Goal: Task Accomplishment & Management: Manage account settings

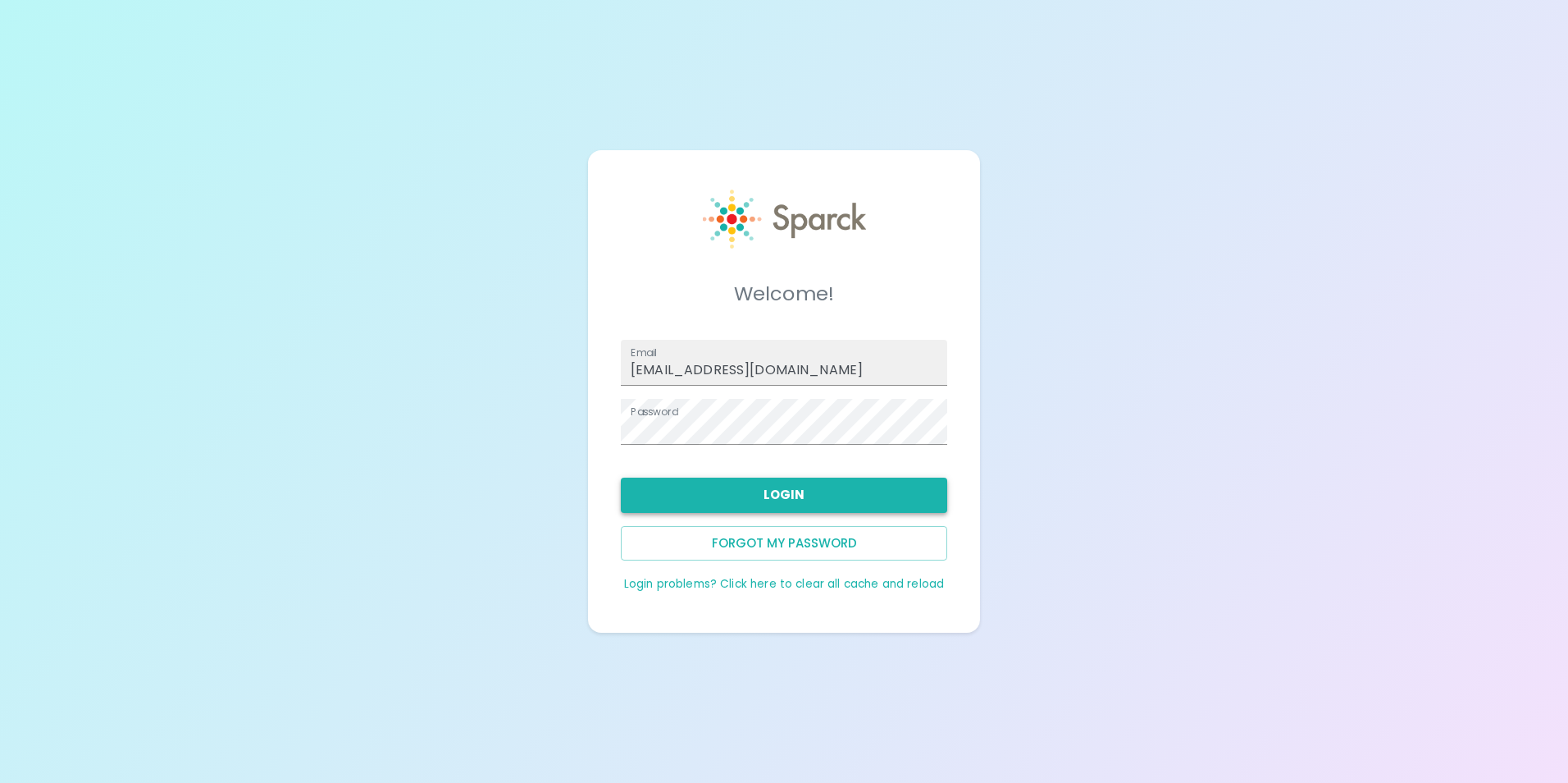
click at [727, 490] on button "Login" at bounding box center [784, 495] width 326 height 35
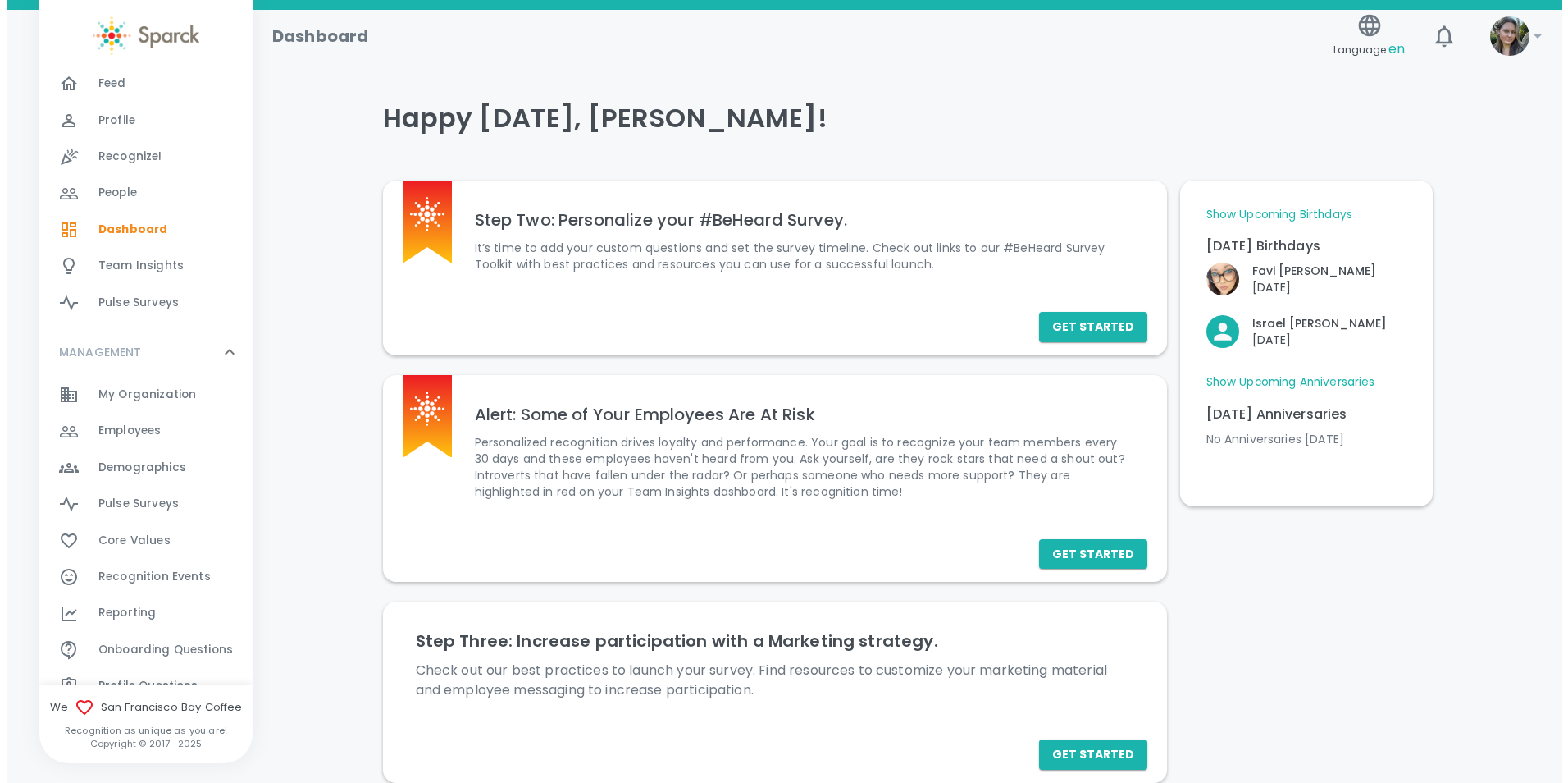
scroll to position [82, 0]
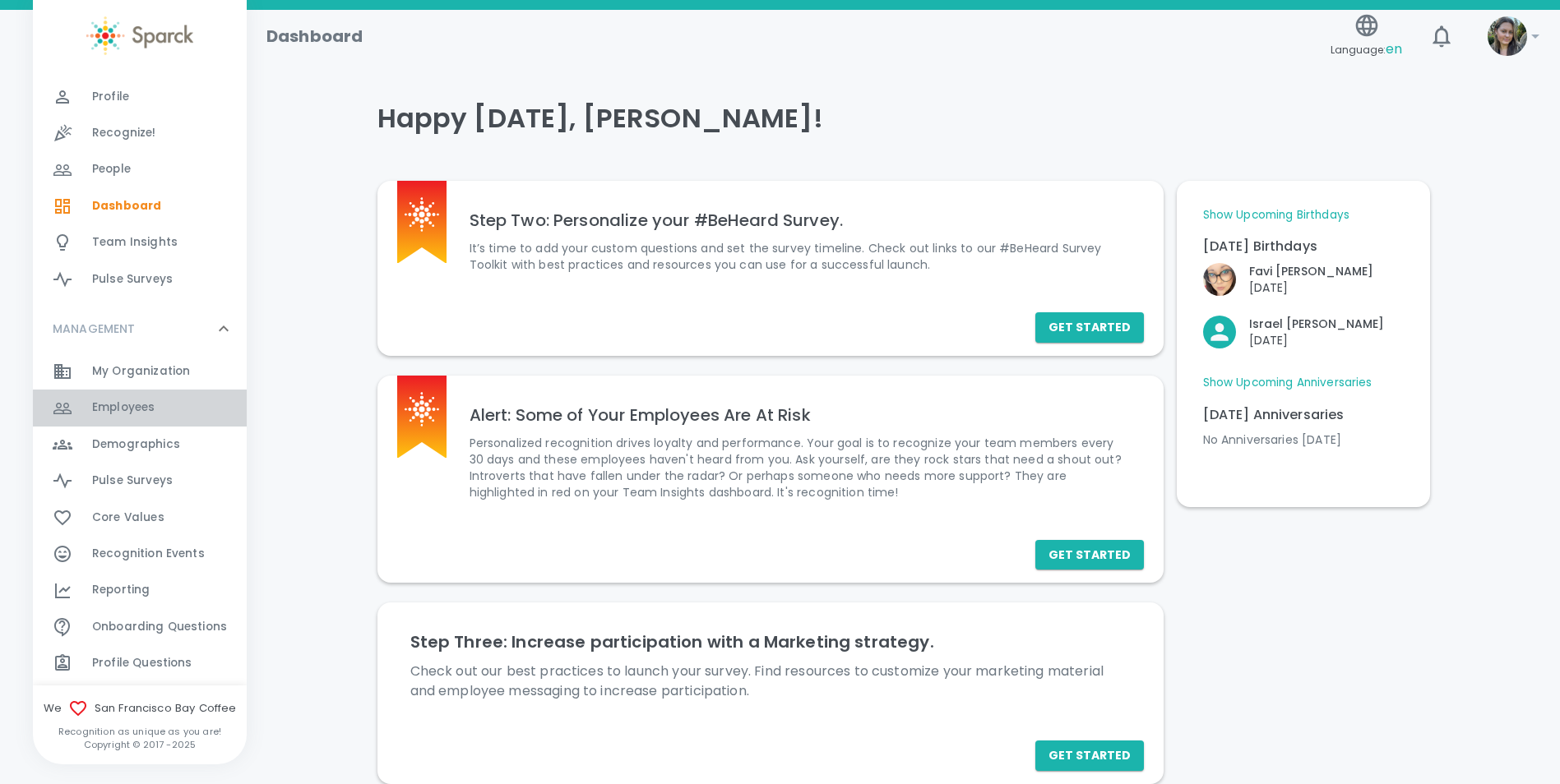
click at [161, 408] on div "Employees 0" at bounding box center [169, 408] width 154 height 23
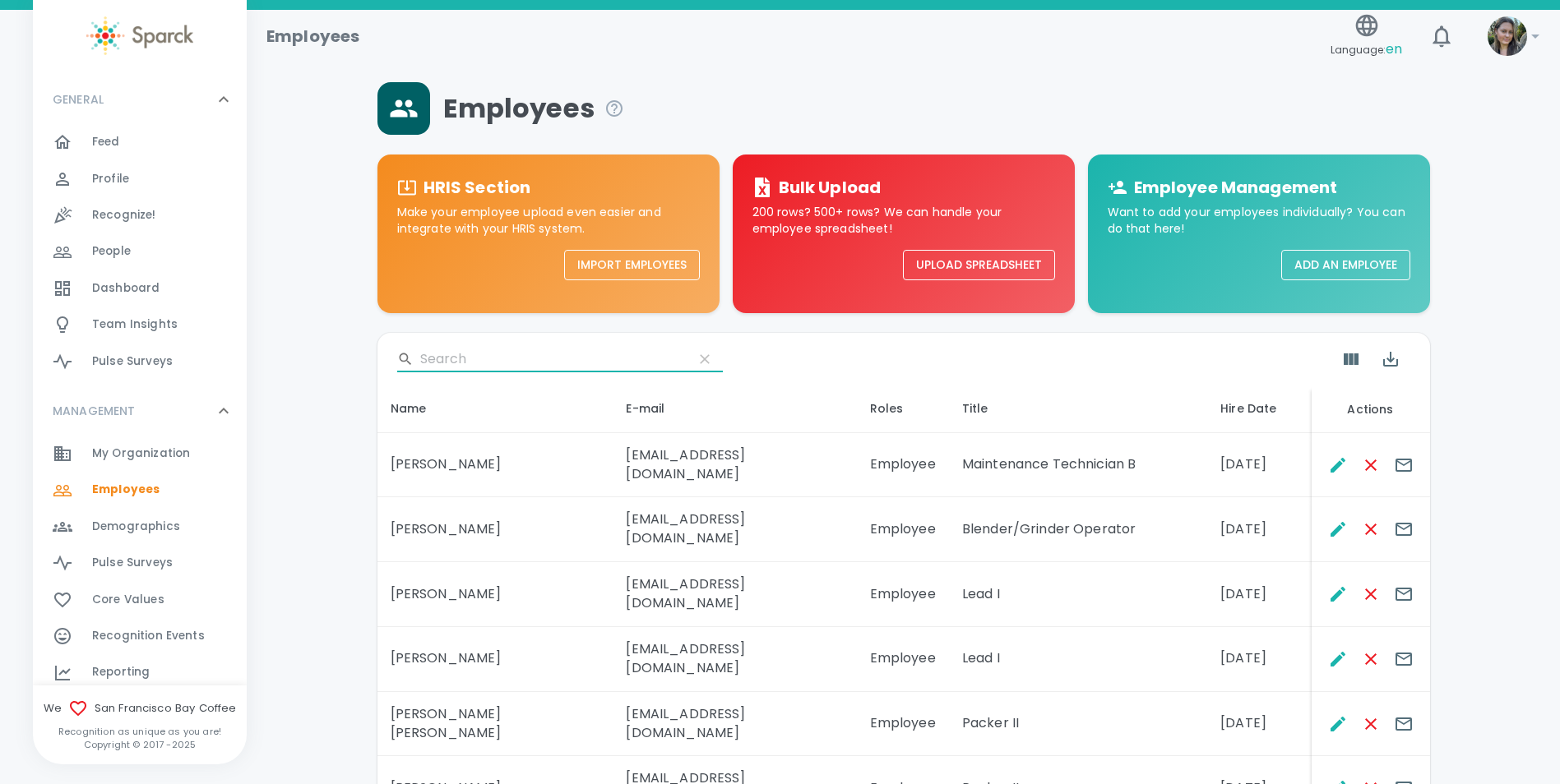
click at [524, 361] on input "Search" at bounding box center [550, 359] width 260 height 26
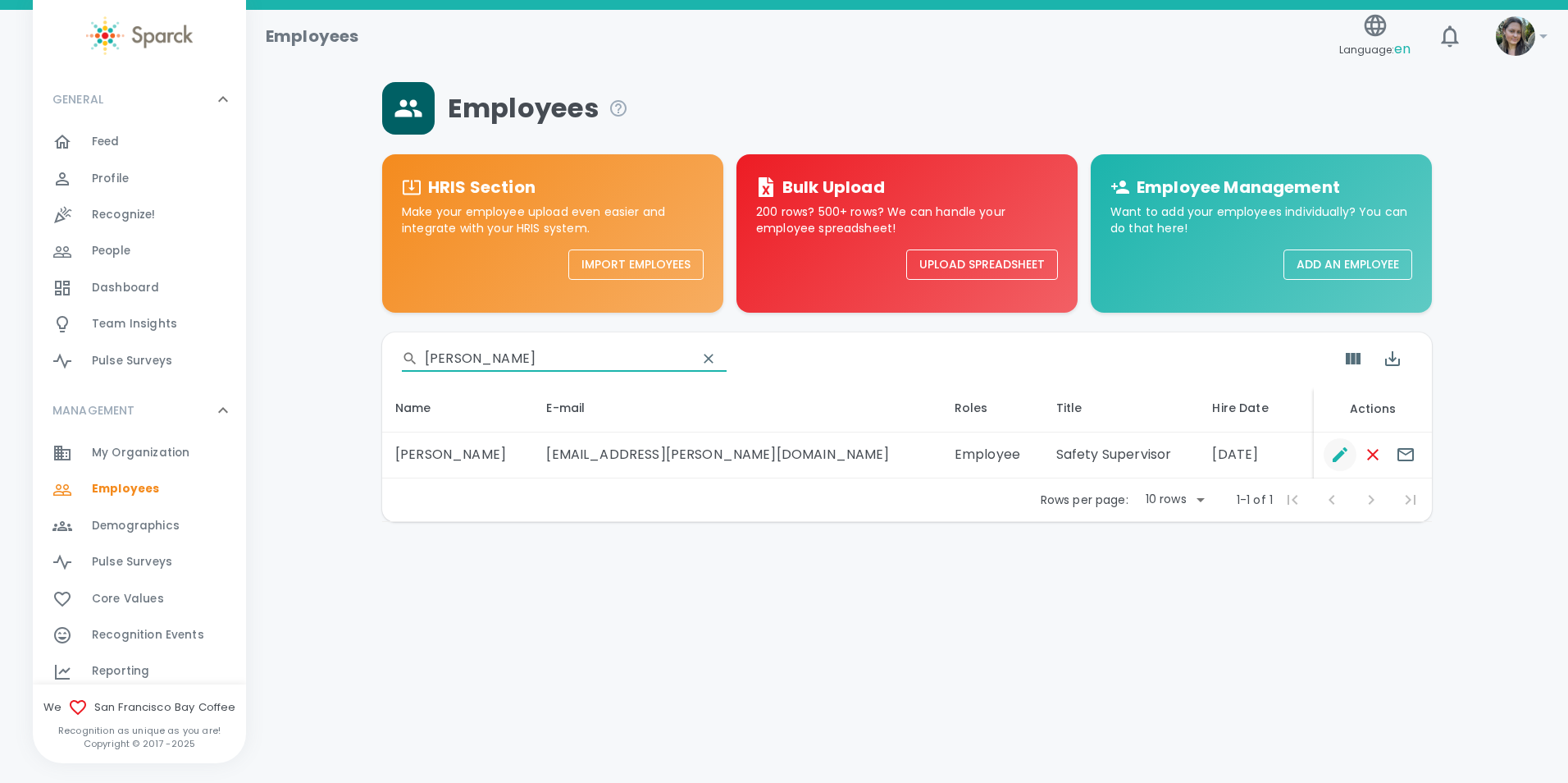
type input "[PERSON_NAME]"
click at [1331, 457] on icon "Edit" at bounding box center [1340, 455] width 19 height 19
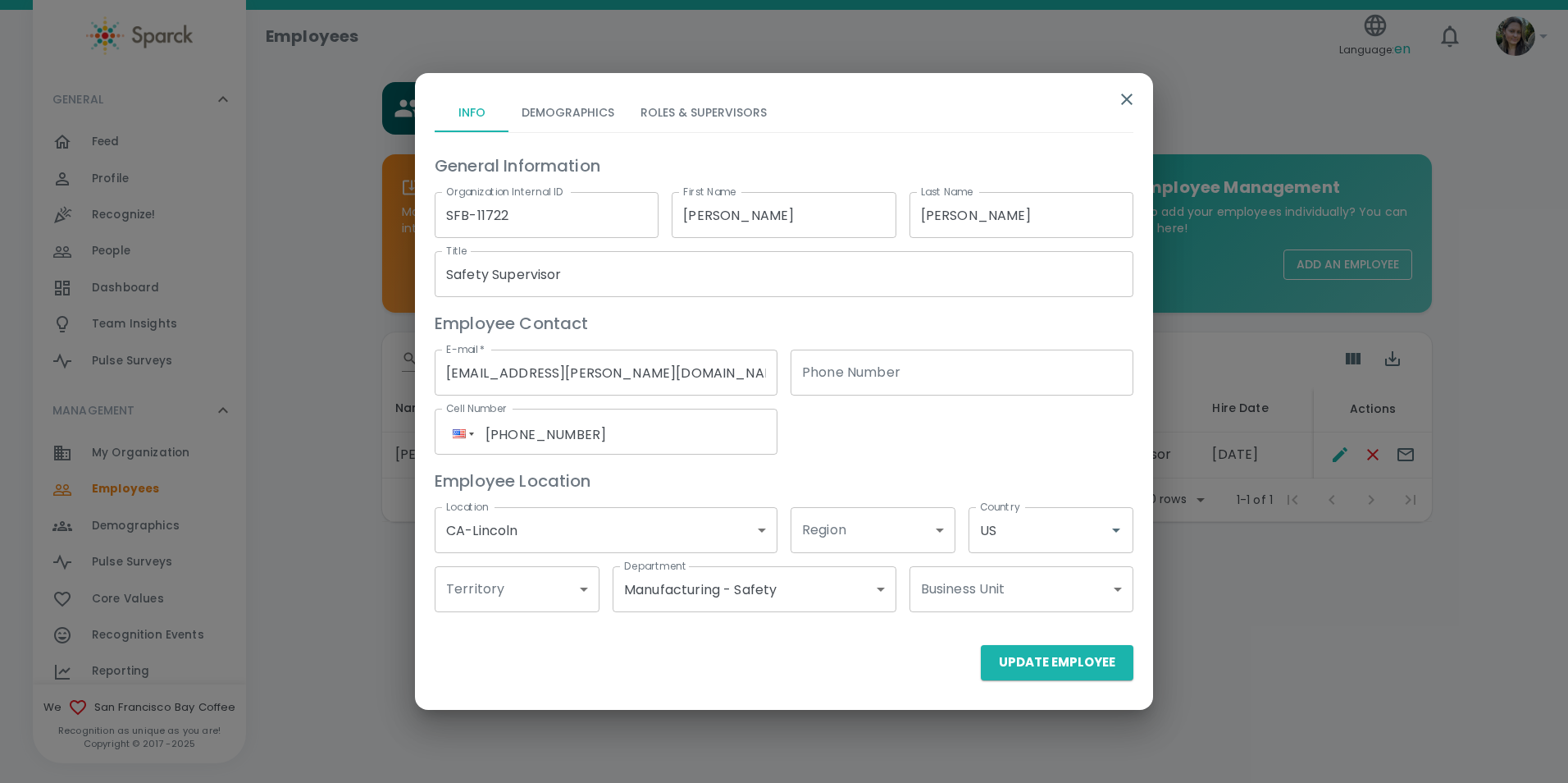
click at [699, 110] on button "Roles & Supervisors" at bounding box center [704, 112] width 153 height 40
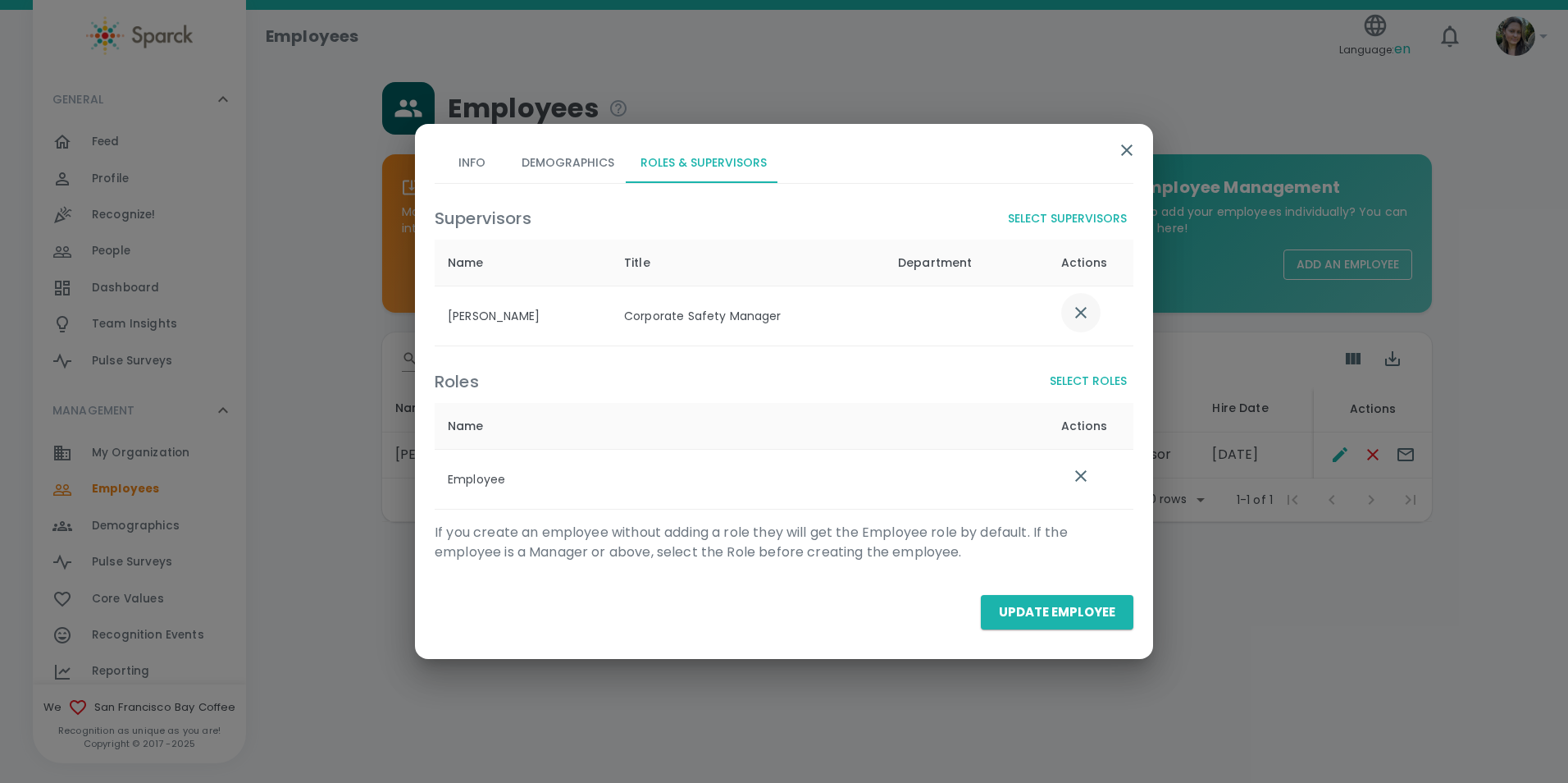
click at [1071, 312] on icon "list table" at bounding box center [1080, 313] width 19 height 19
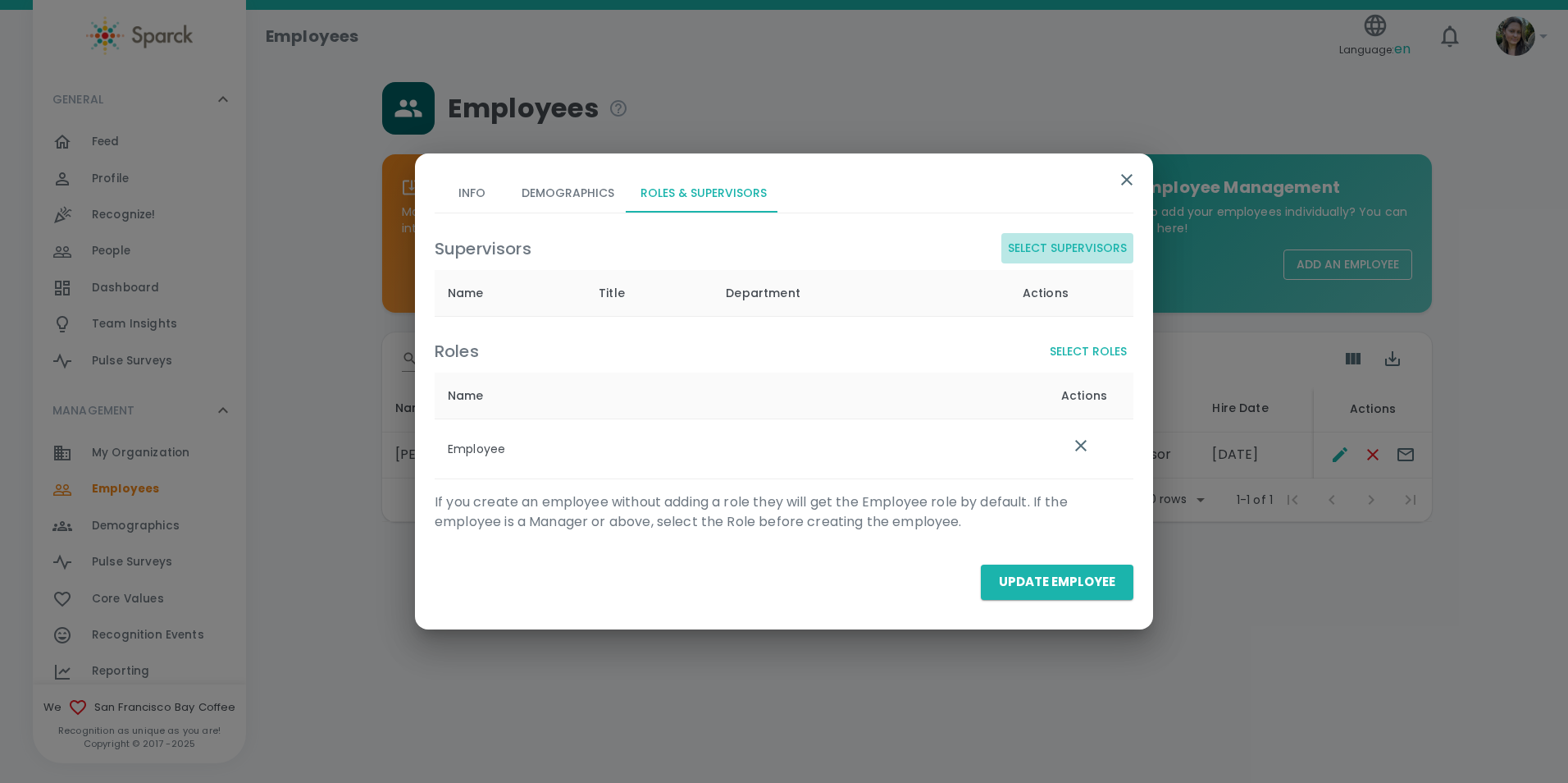
click at [1071, 248] on button "Select Supervisors" at bounding box center [1067, 248] width 133 height 30
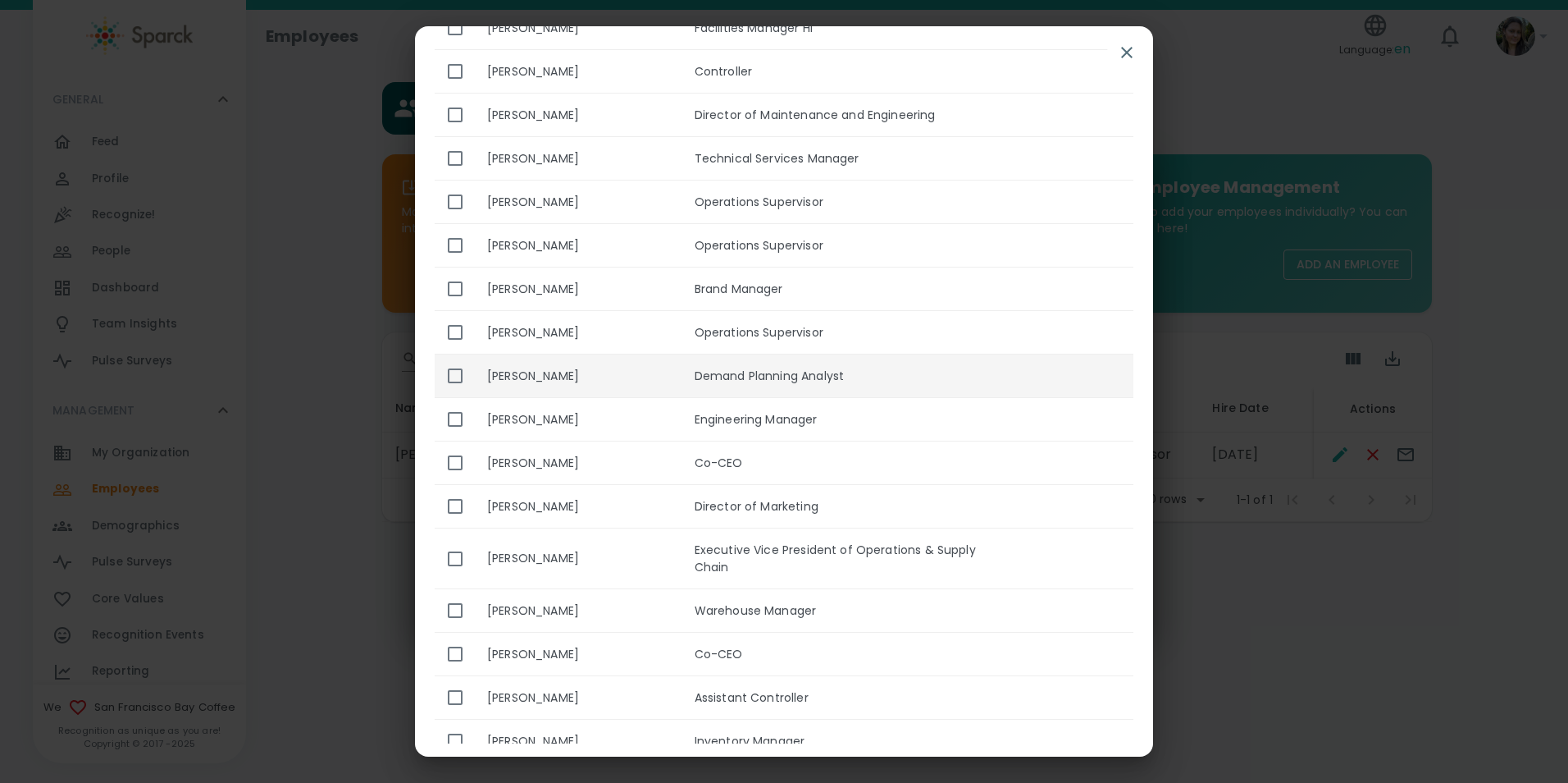
scroll to position [575, 0]
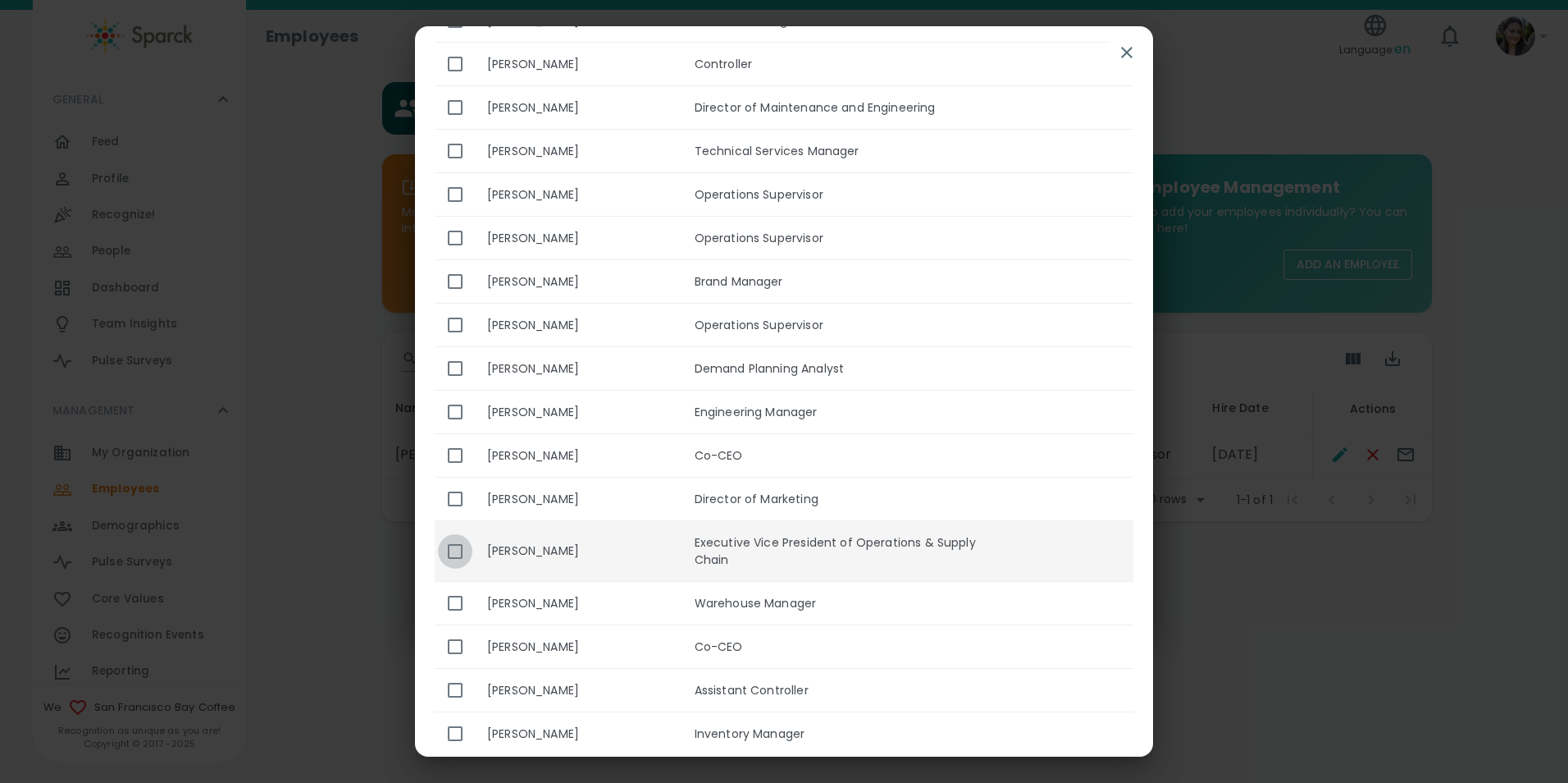
click at [462, 534] on input "enhanced table" at bounding box center [456, 552] width 35 height 35
checkbox input "true"
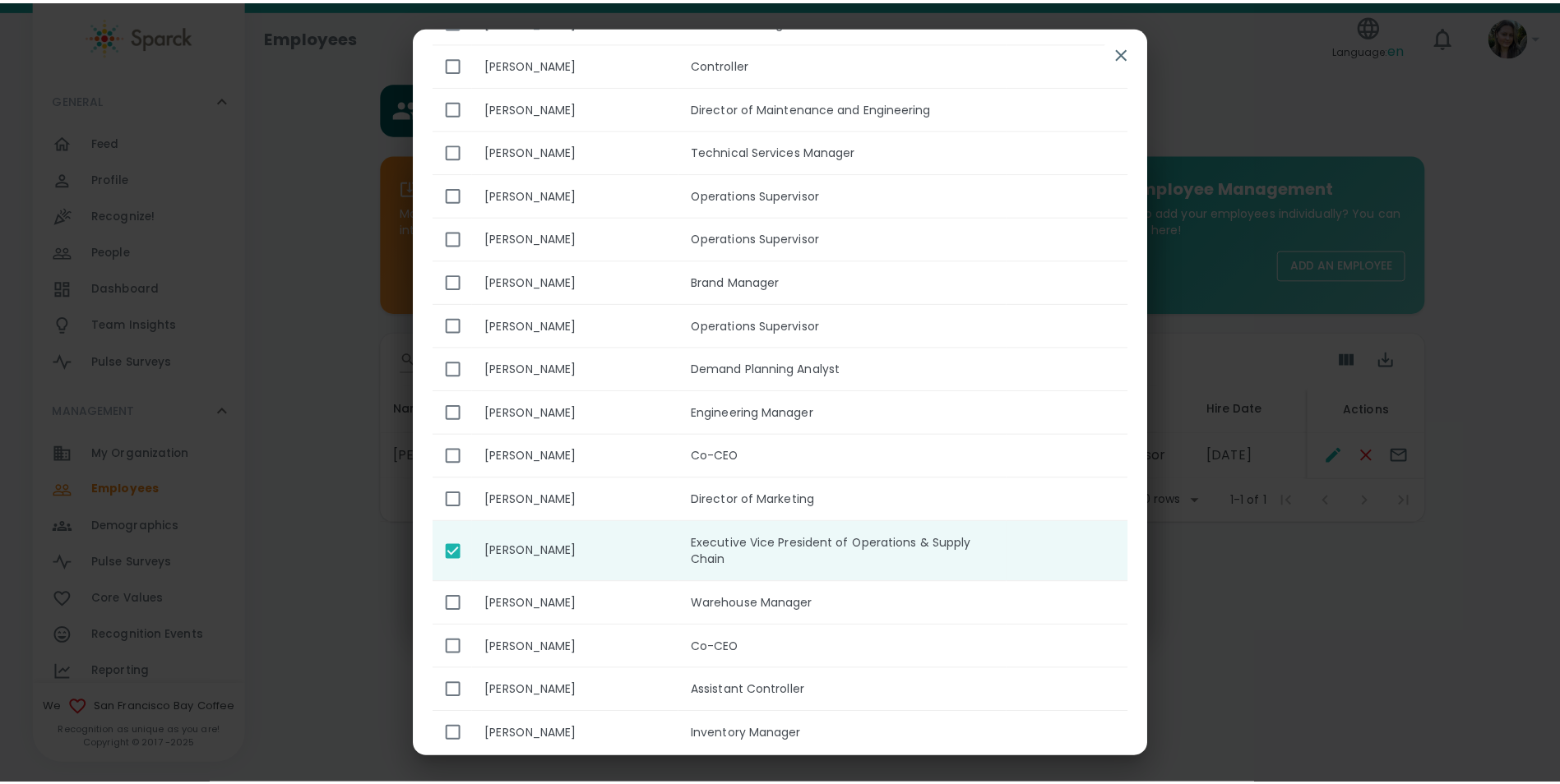
scroll to position [0, 0]
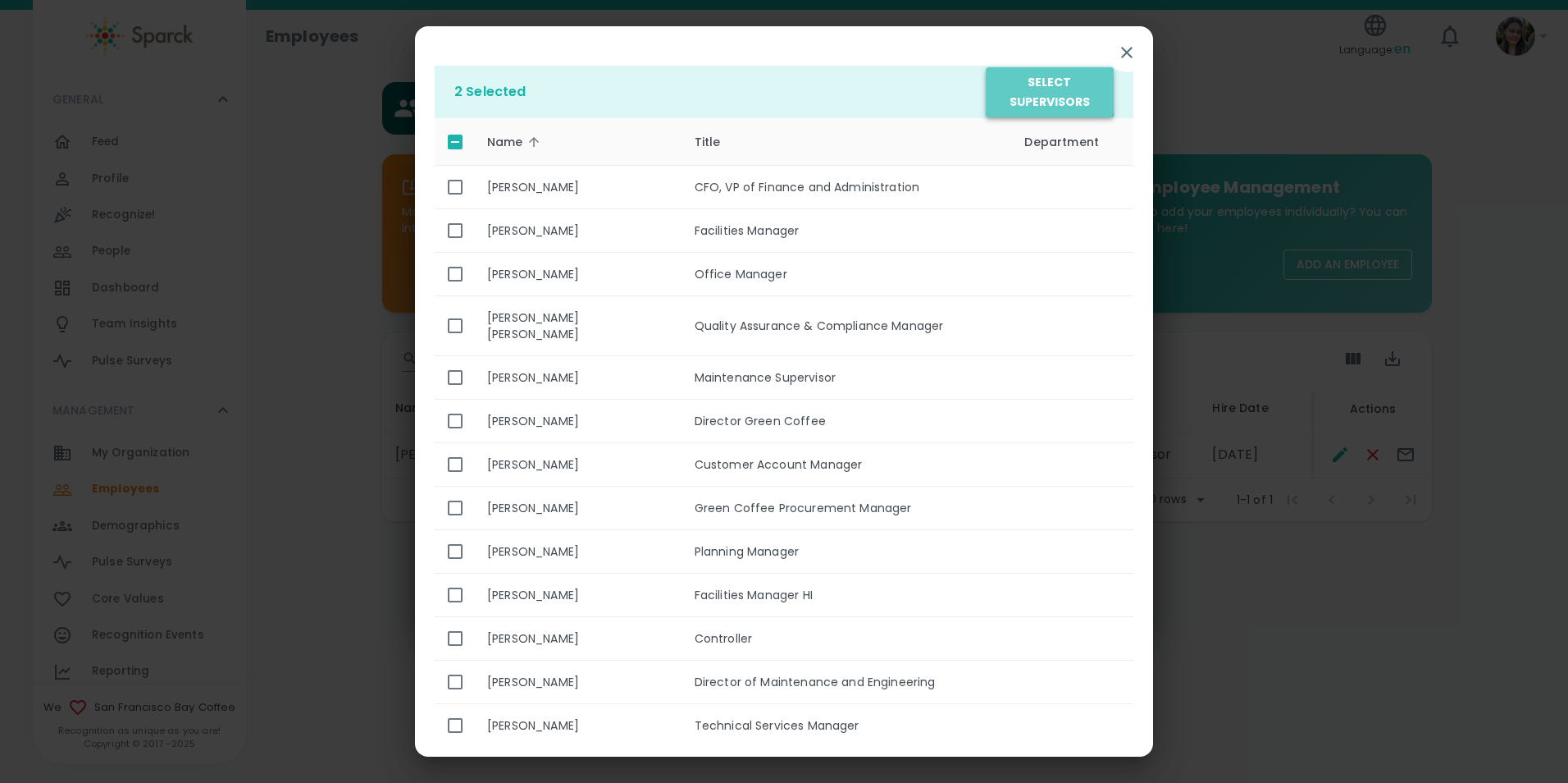
click at [1032, 83] on button "Select Supervisors" at bounding box center [1050, 93] width 128 height 50
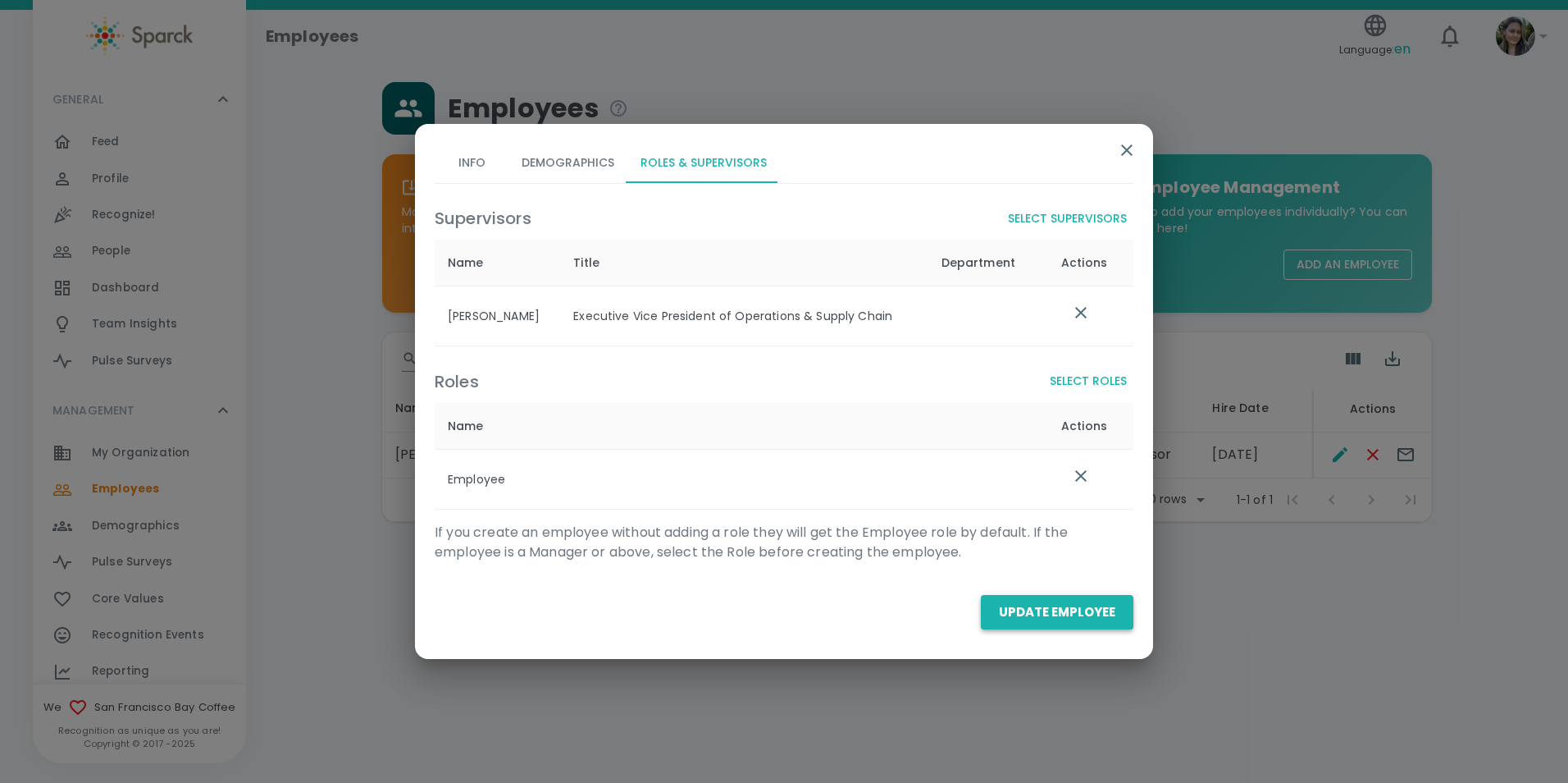
click at [1038, 619] on button "Update Employee" at bounding box center [1057, 613] width 153 height 35
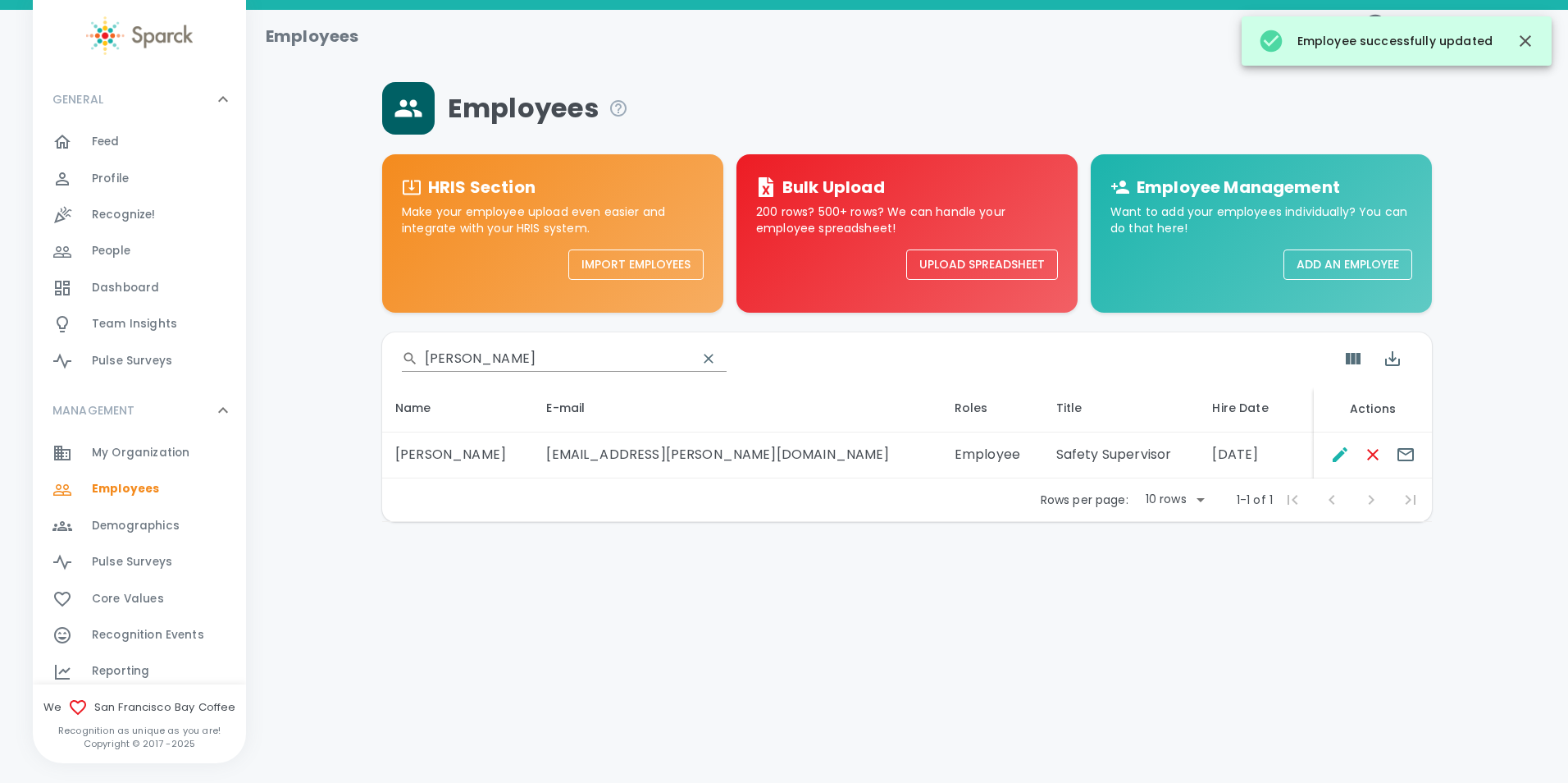
click at [507, 360] on input "[PERSON_NAME]" at bounding box center [554, 358] width 259 height 26
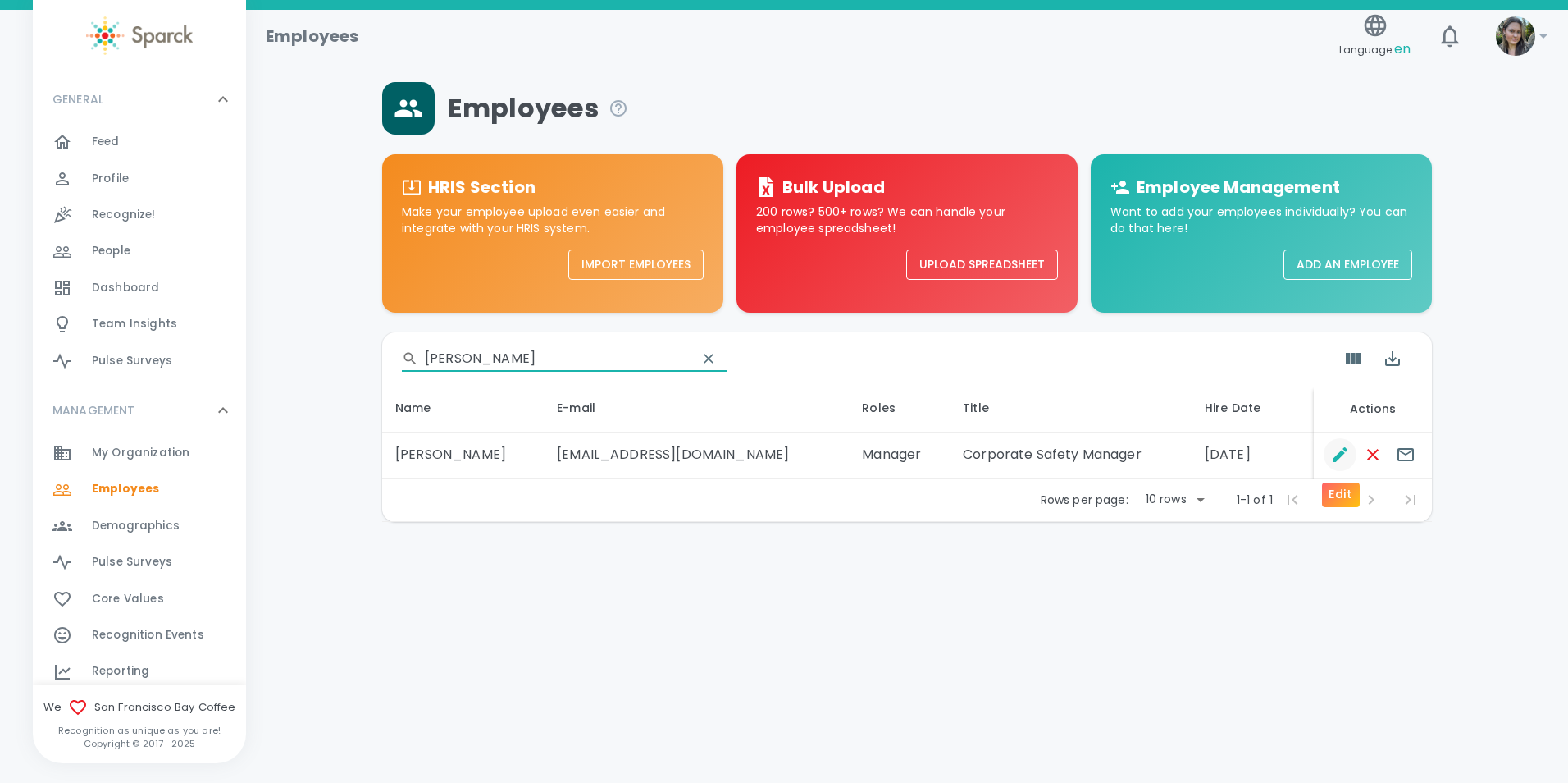
type input "[PERSON_NAME]"
click at [1330, 455] on icon "Edit" at bounding box center [1340, 455] width 19 height 19
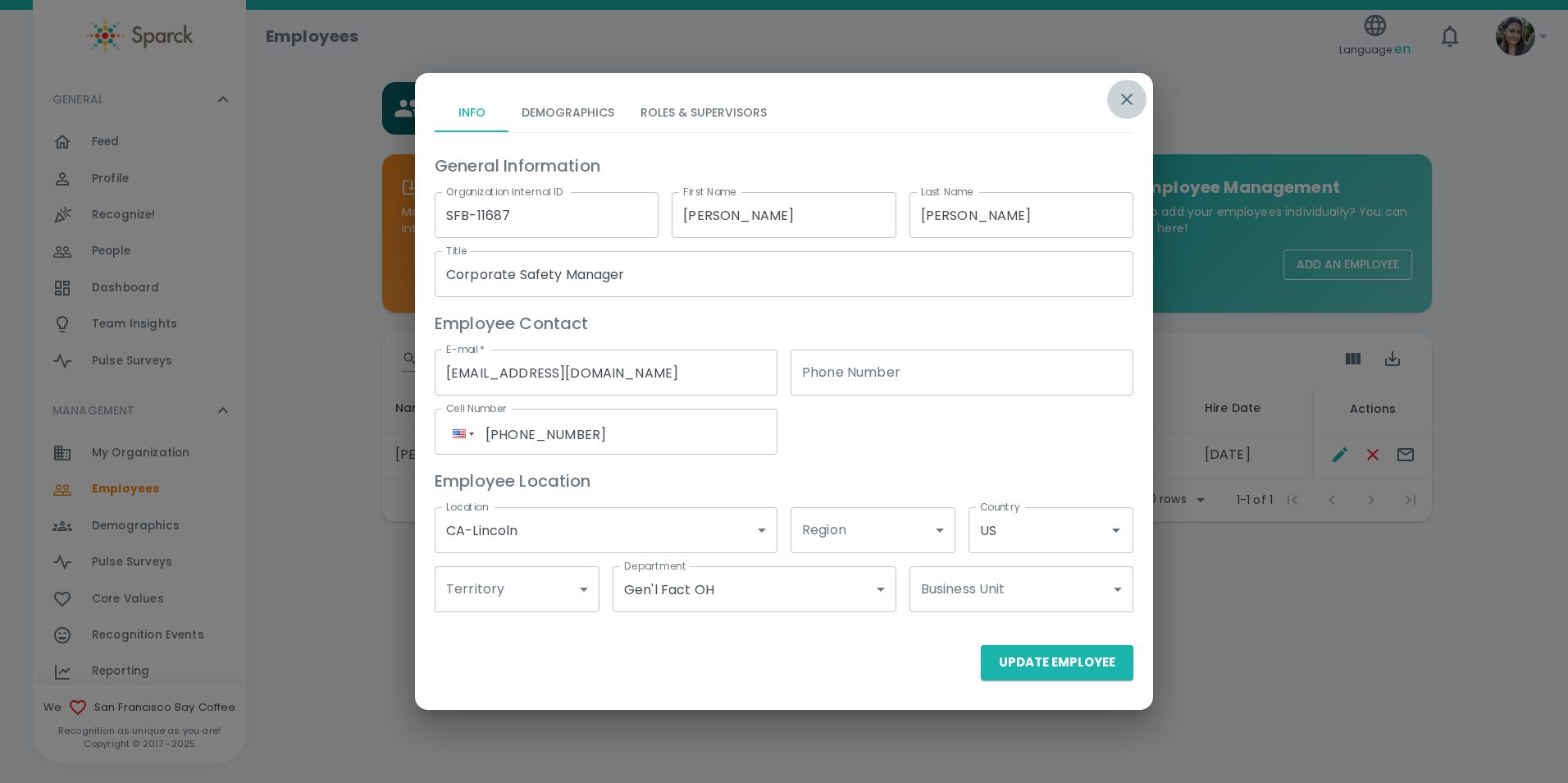
click at [1129, 97] on icon "button" at bounding box center [1127, 100] width 12 height 12
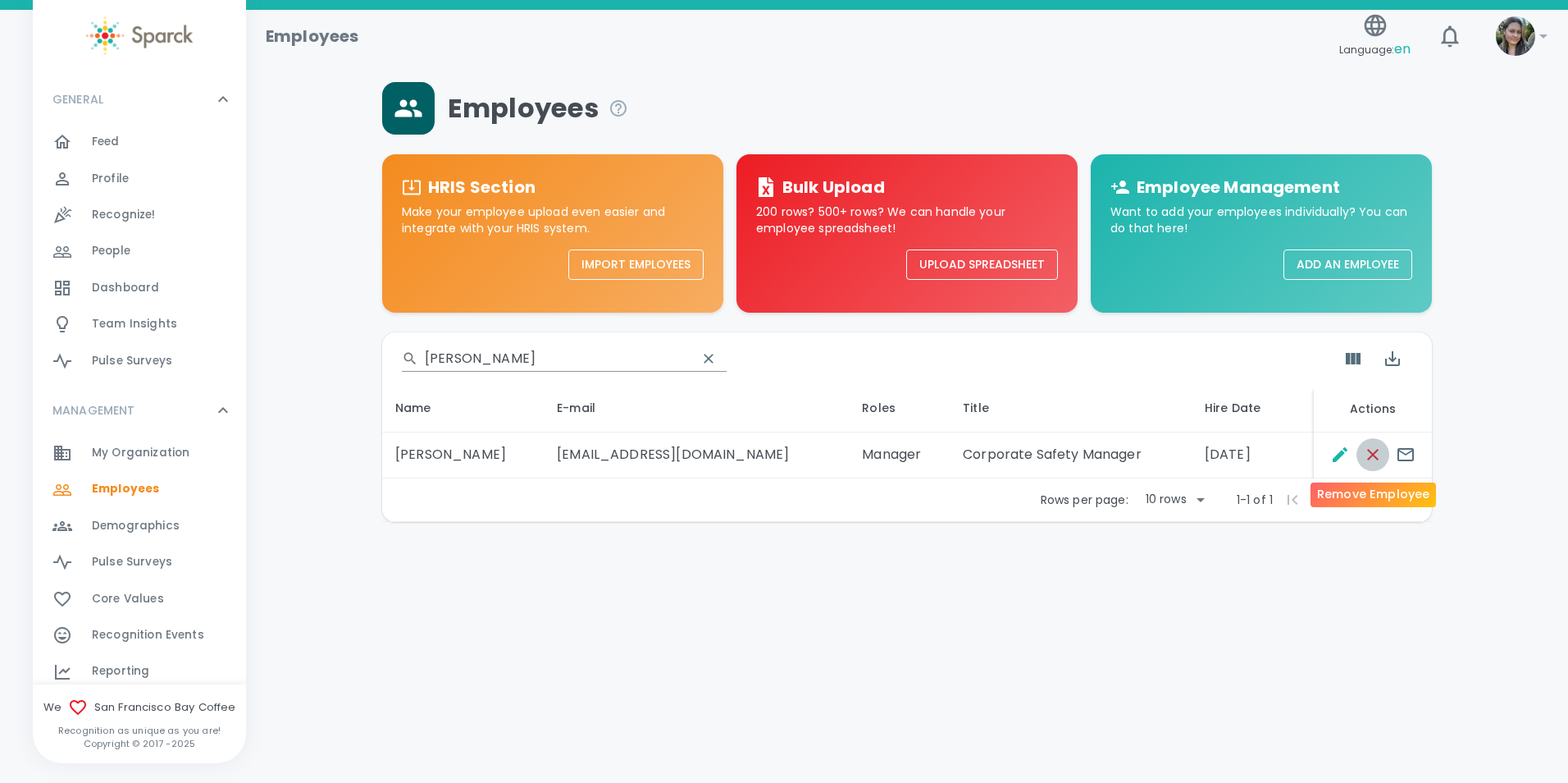
click at [1372, 456] on icon "Remove Employee" at bounding box center [1373, 455] width 12 height 12
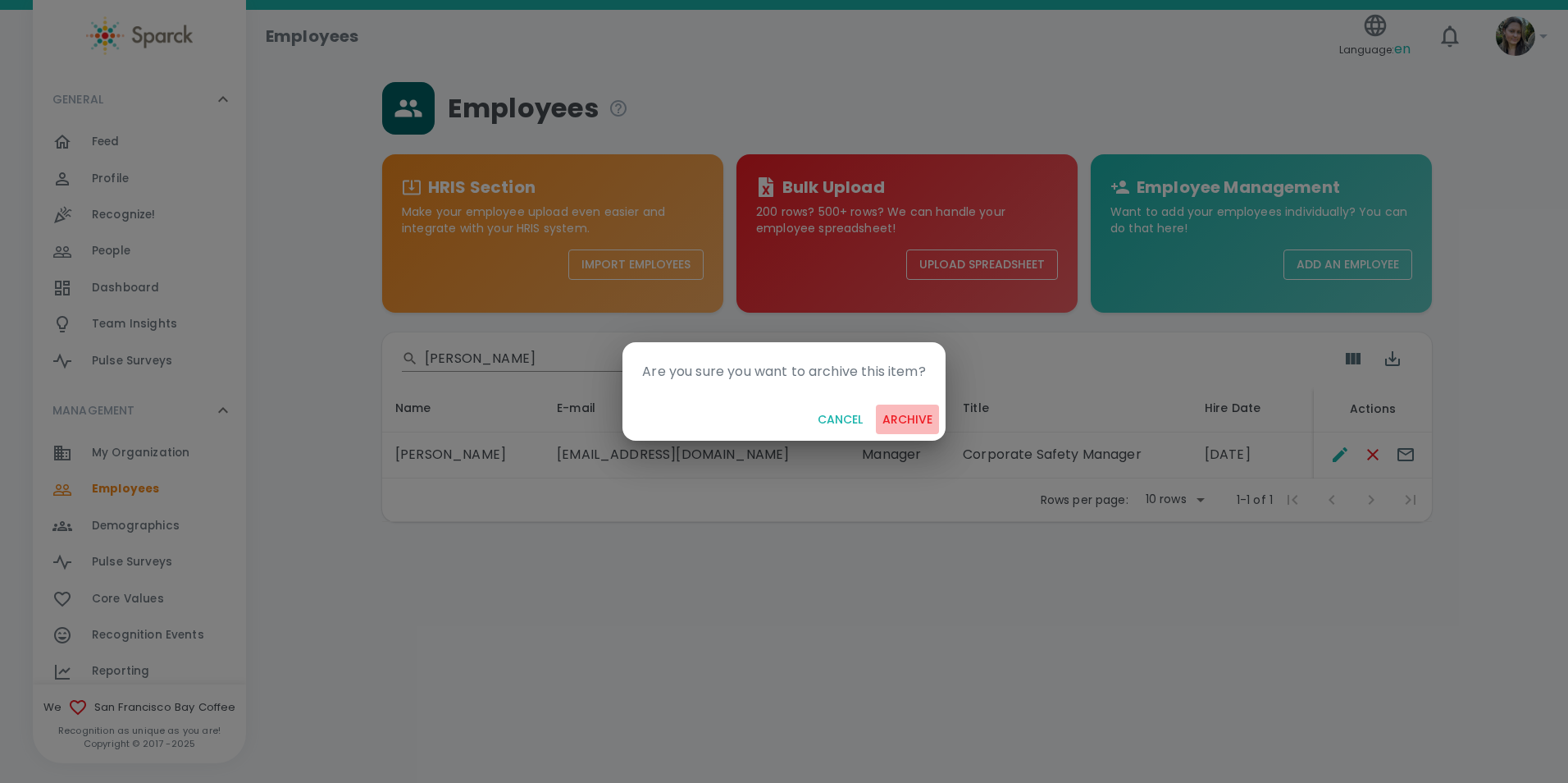
click at [914, 414] on button "archive" at bounding box center [907, 419] width 63 height 30
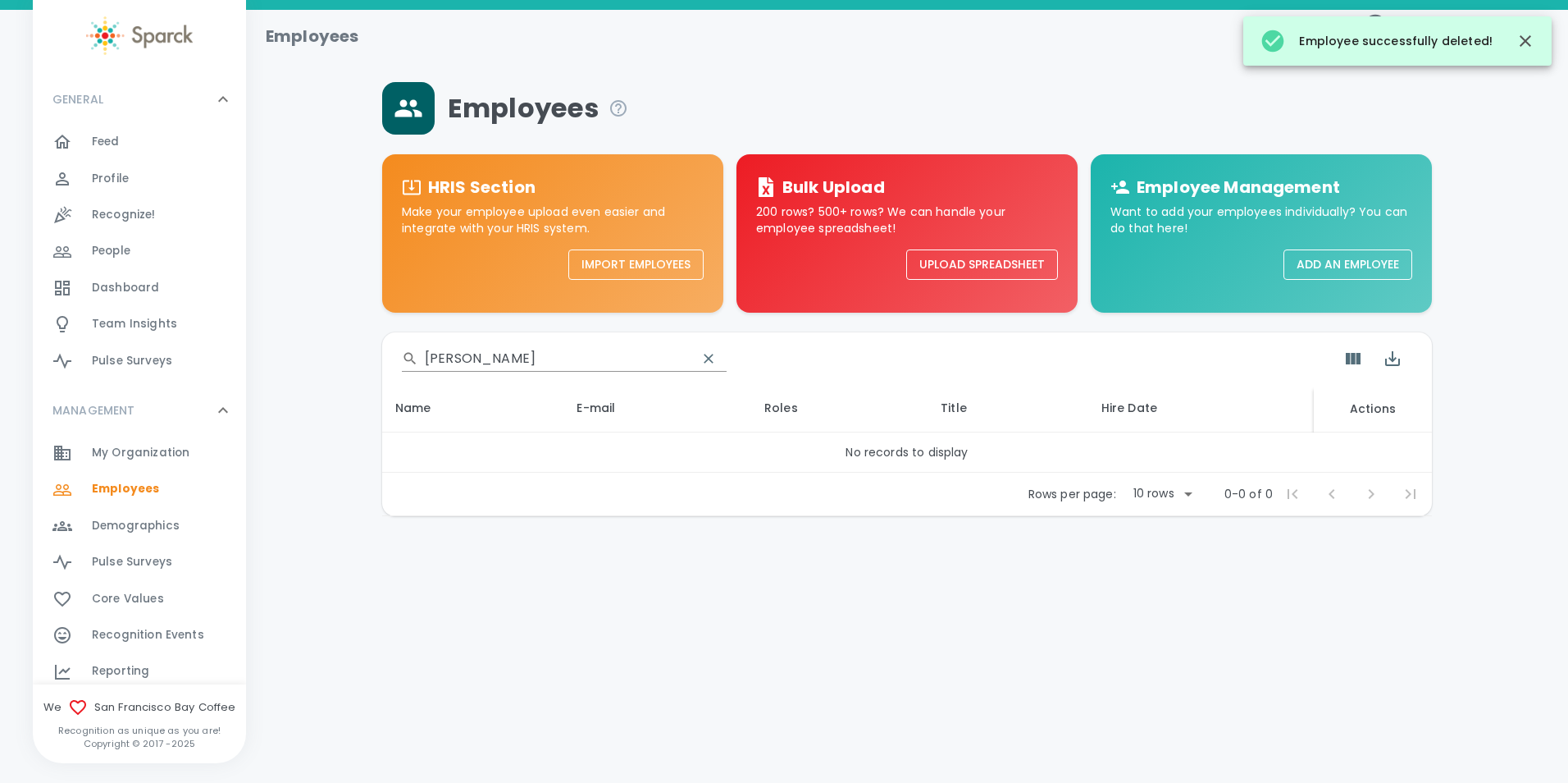
click at [123, 137] on div "Feed 0" at bounding box center [168, 142] width 154 height 23
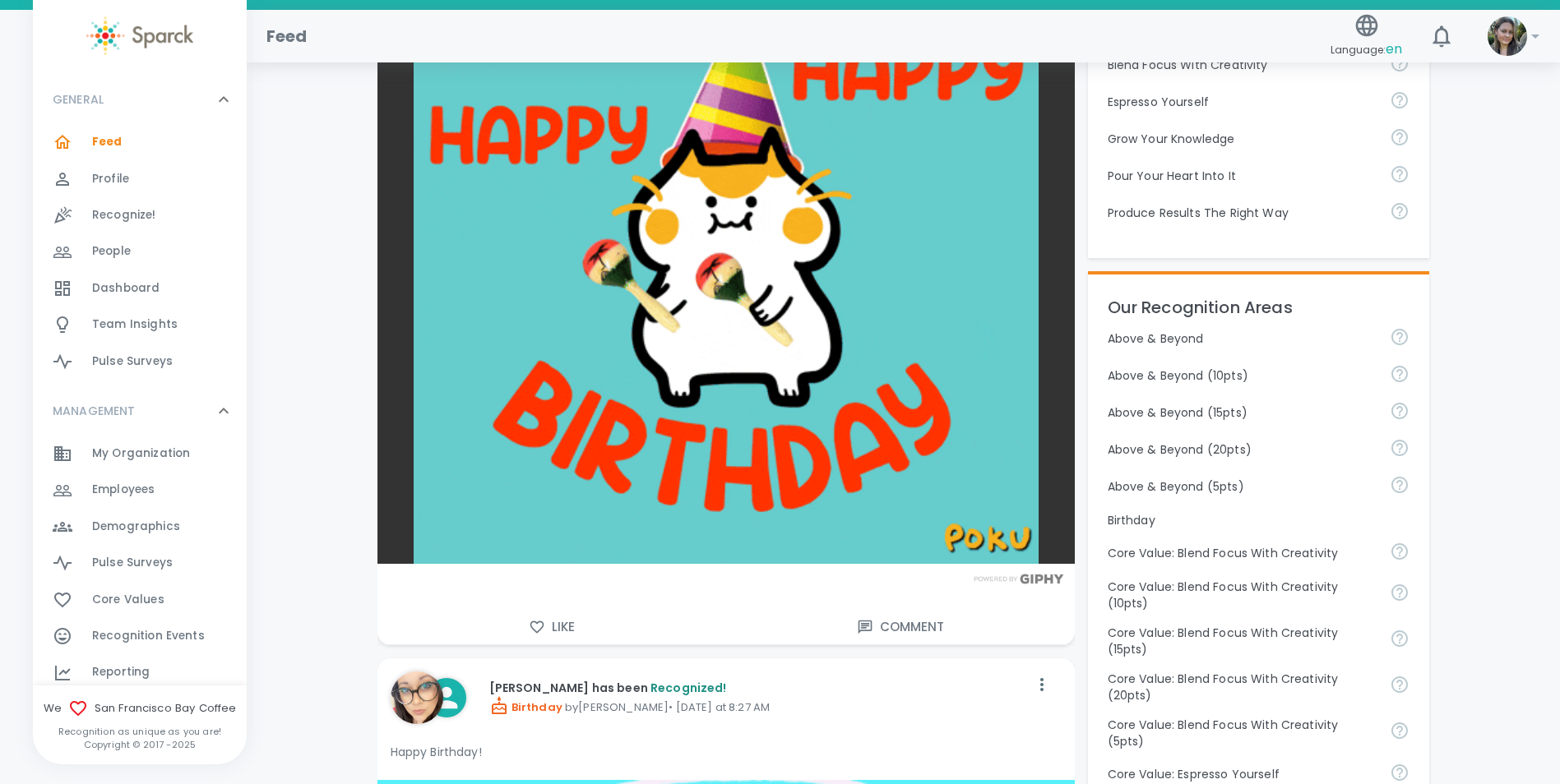
scroll to position [657, 0]
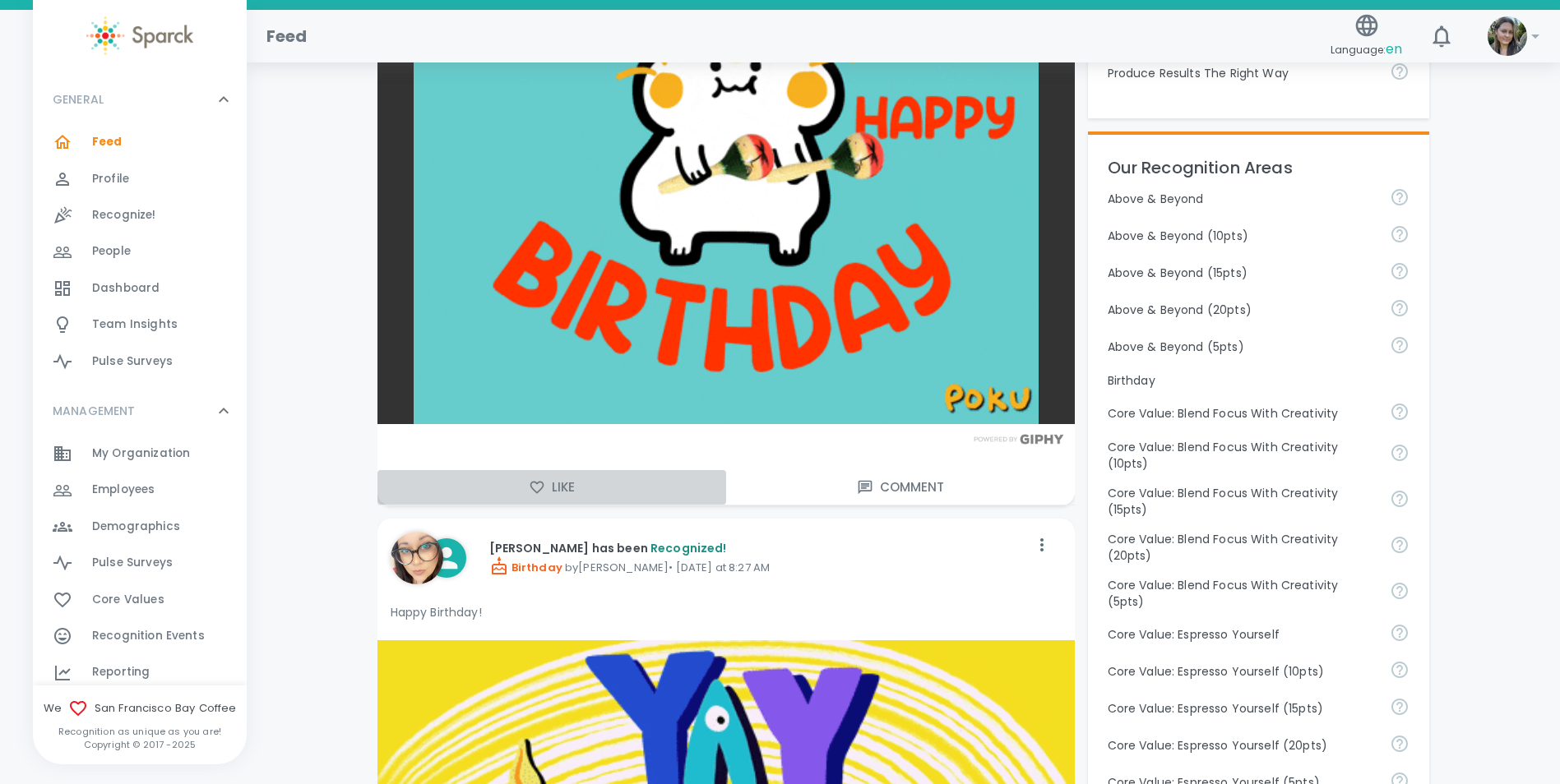
click at [565, 470] on button "Like" at bounding box center [552, 487] width 349 height 35
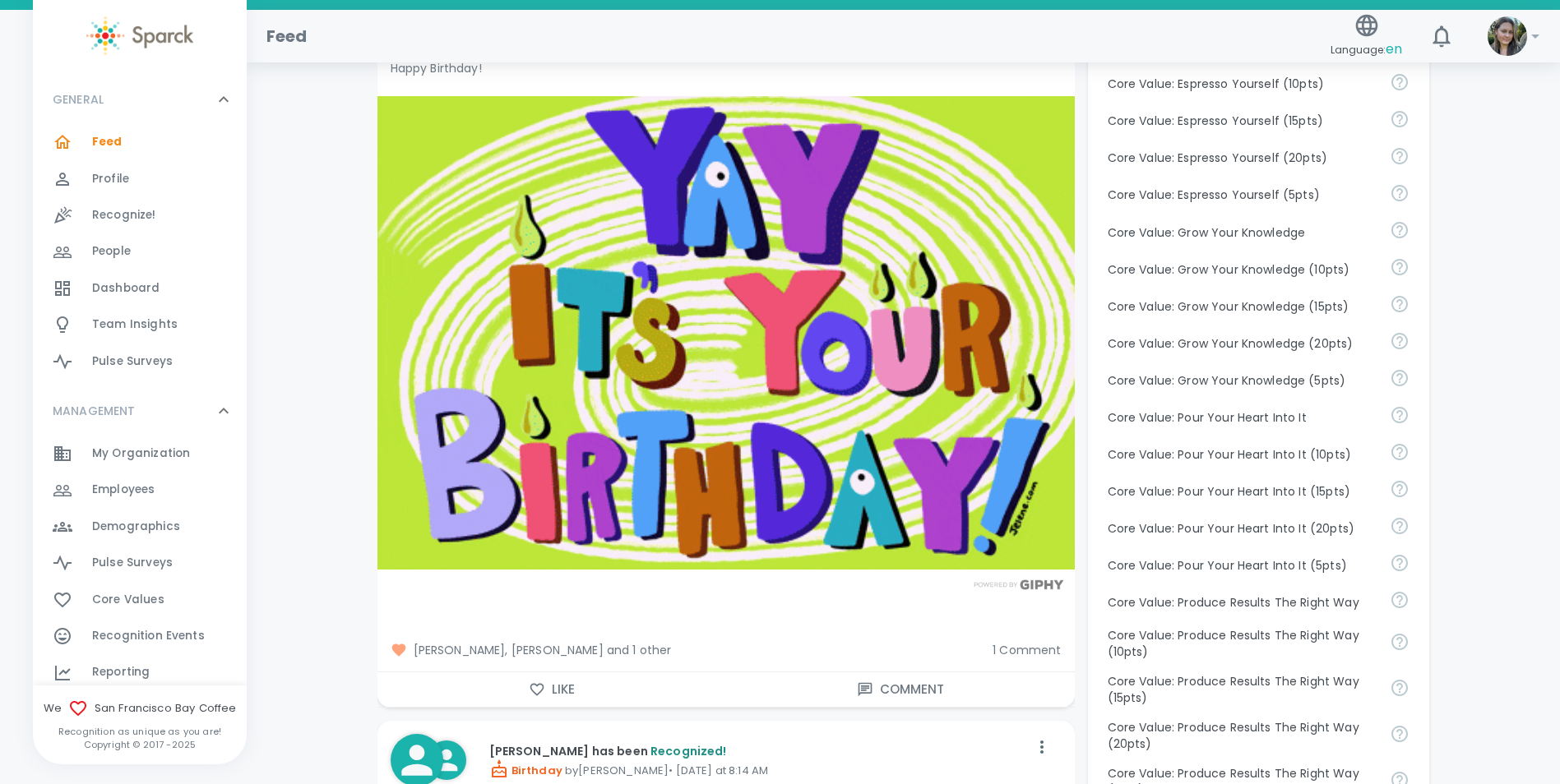
scroll to position [1315, 0]
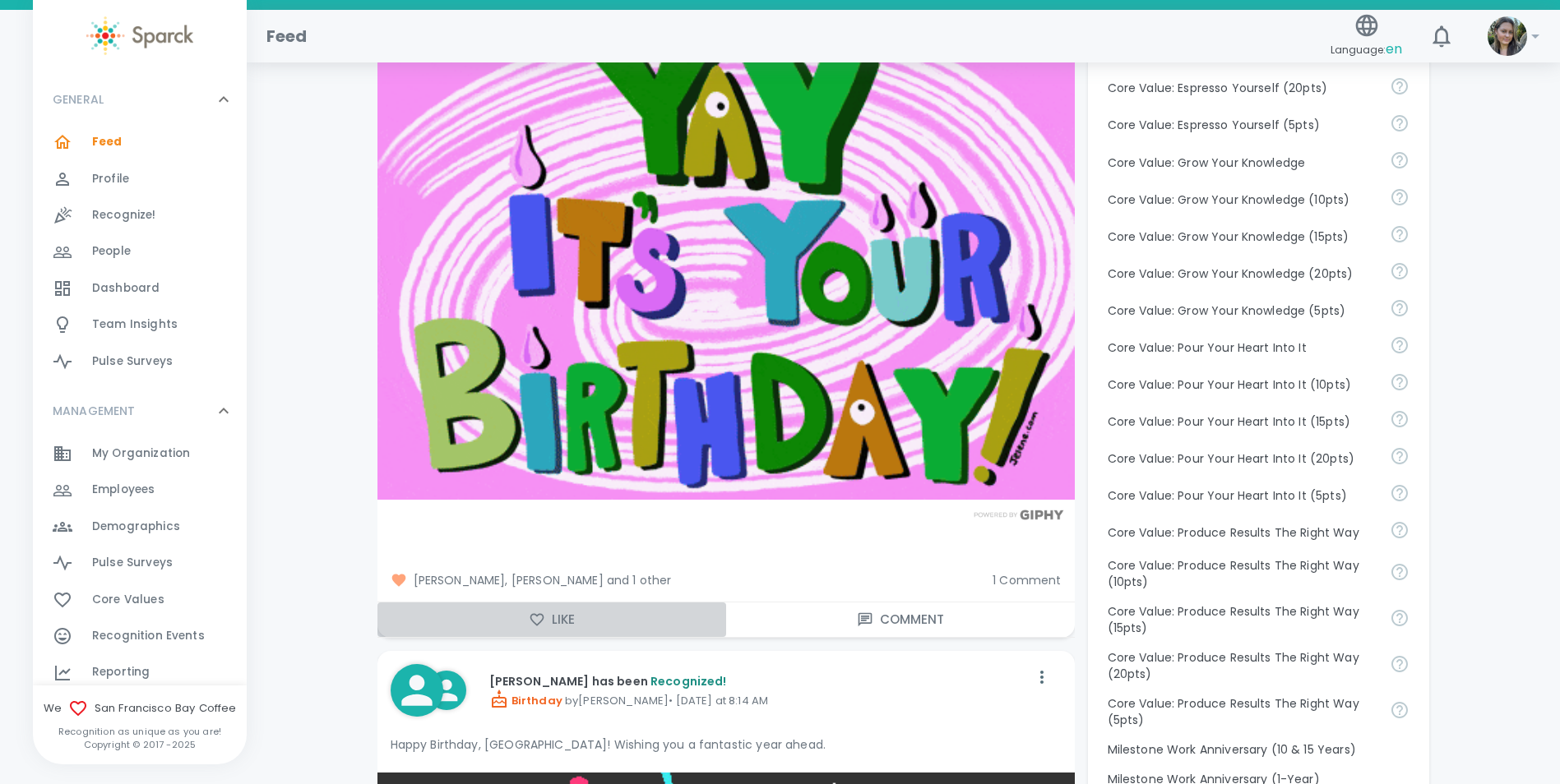
click at [572, 603] on button "Like" at bounding box center [552, 620] width 349 height 35
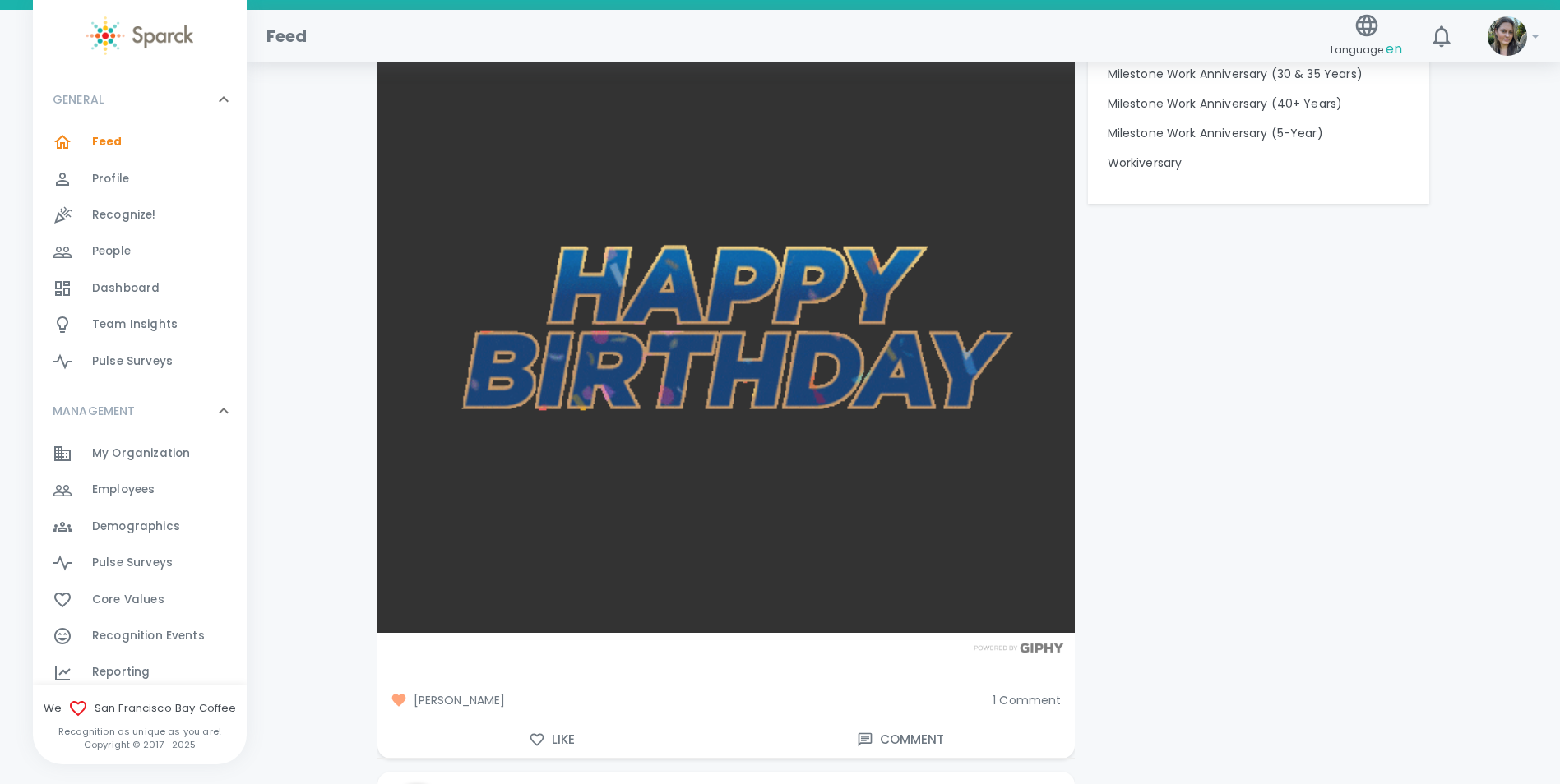
scroll to position [2218, 0]
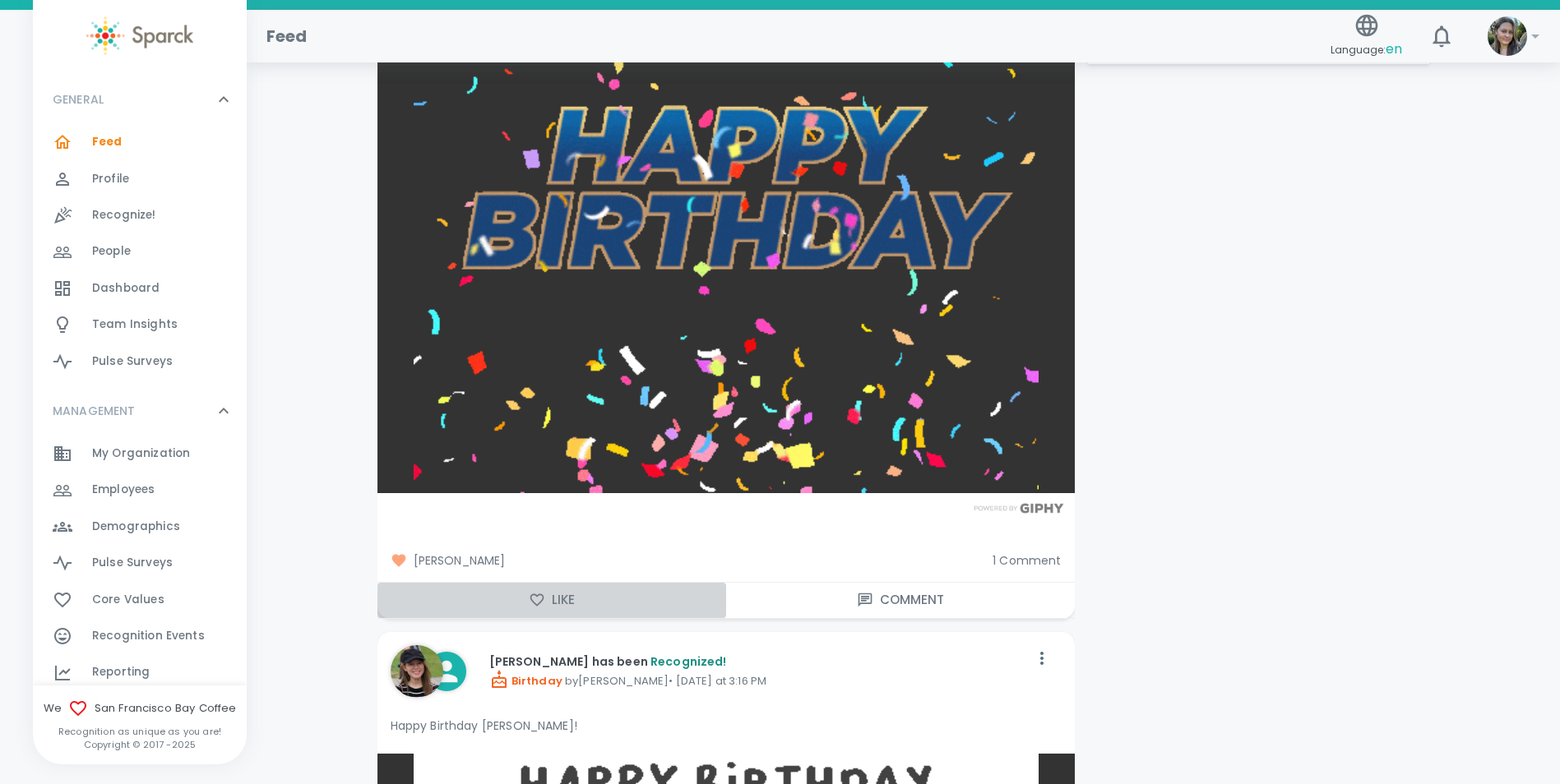
click at [557, 589] on button "Like" at bounding box center [552, 600] width 349 height 35
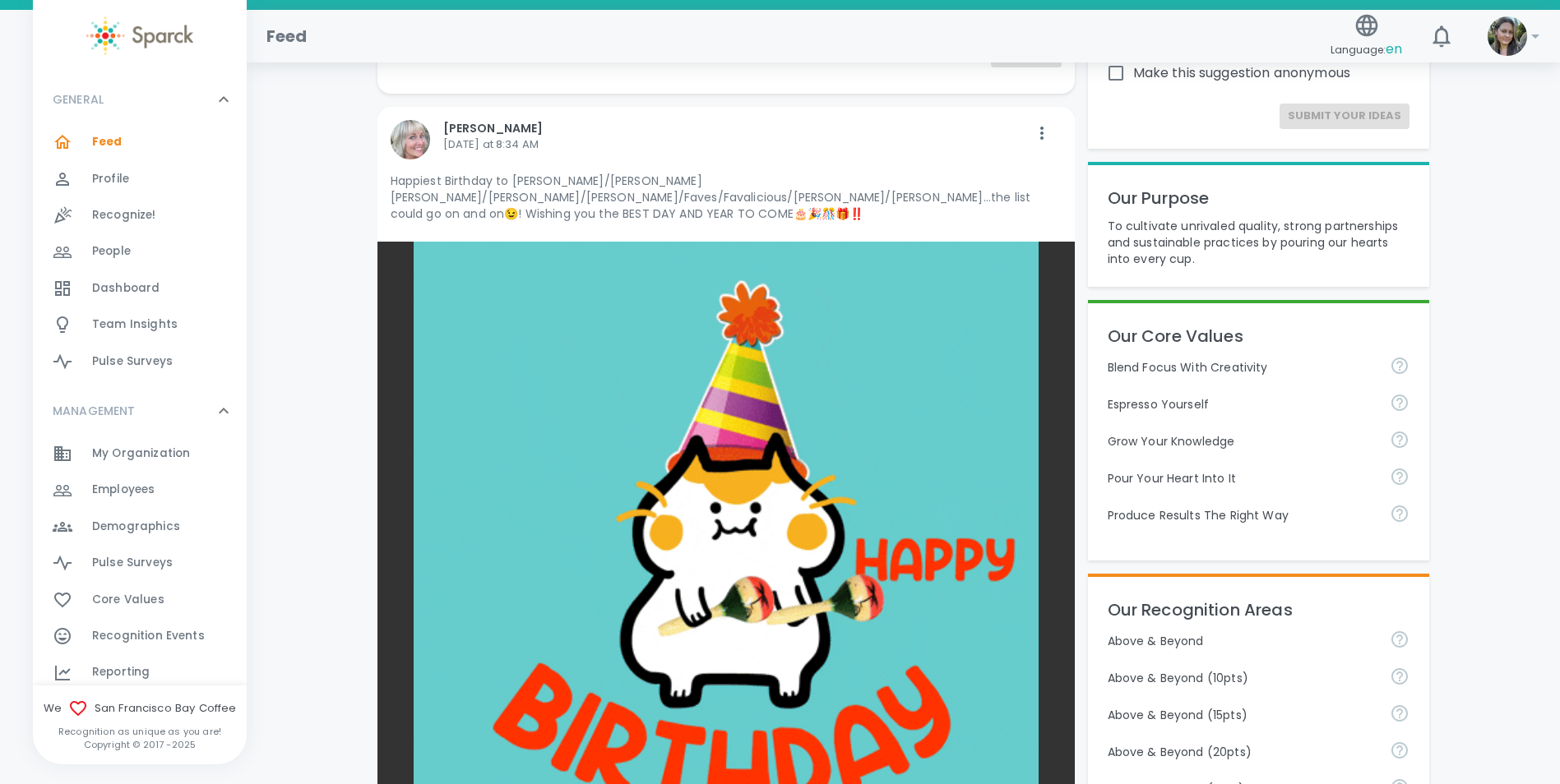
scroll to position [0, 0]
